Goal: Navigation & Orientation: Find specific page/section

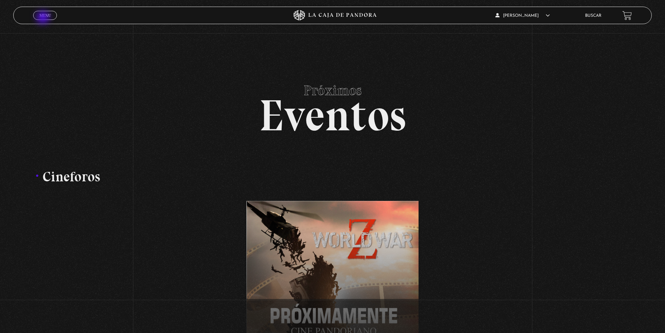
click at [46, 18] on link "Menu Cerrar" at bounding box center [45, 15] width 24 height 9
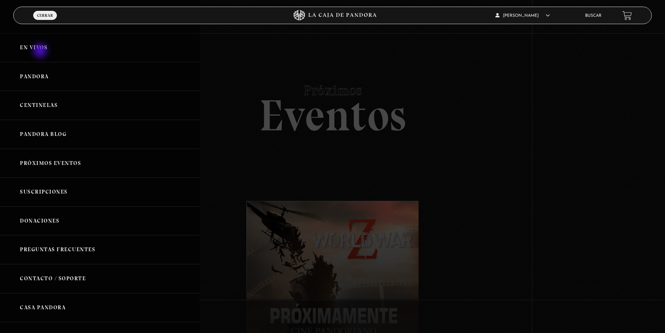
click at [41, 52] on link "En vivos" at bounding box center [100, 47] width 200 height 29
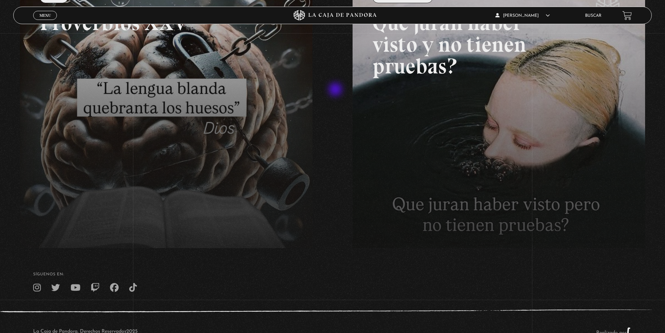
scroll to position [159, 0]
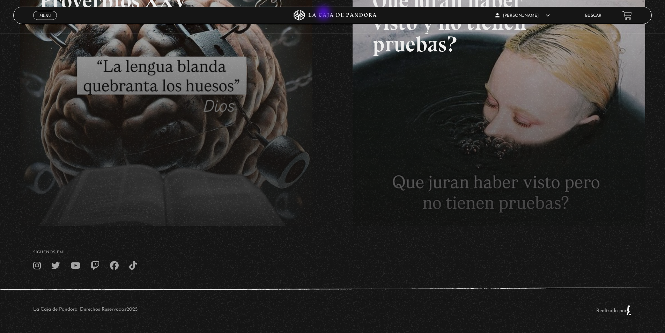
click at [324, 14] on icon at bounding box center [333, 15] width 200 height 10
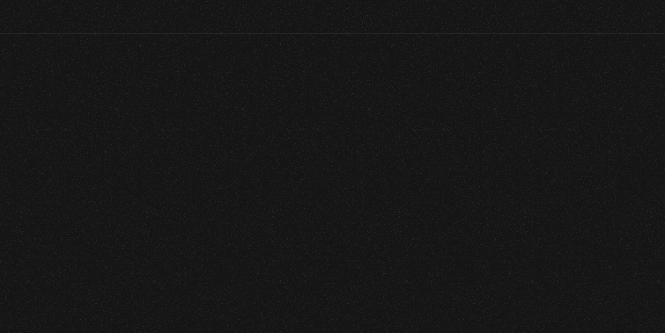
click at [349, 17] on icon at bounding box center [332, 15] width 185 height 10
